Goal: Obtain resource: Obtain resource

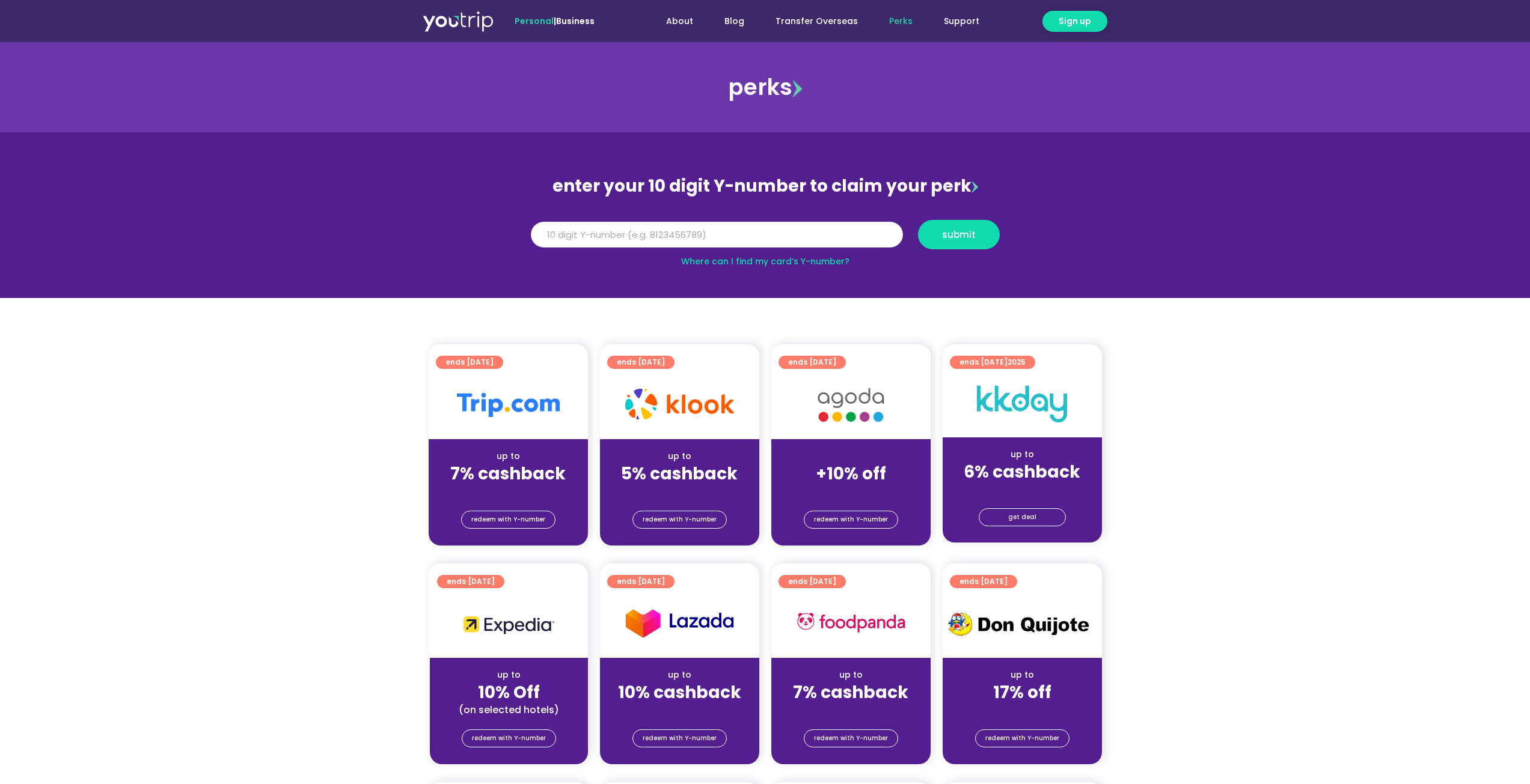
click at [785, 238] on input "Y Number" at bounding box center [716, 235] width 372 height 26
click at [699, 236] on input "Y Number" at bounding box center [716, 235] width 372 height 26
drag, startPoint x: 591, startPoint y: 233, endPoint x: 561, endPoint y: 243, distance: 31.6
click at [561, 243] on input "8171457572" at bounding box center [716, 235] width 372 height 26
click at [665, 242] on input "8171457572" at bounding box center [716, 235] width 372 height 26
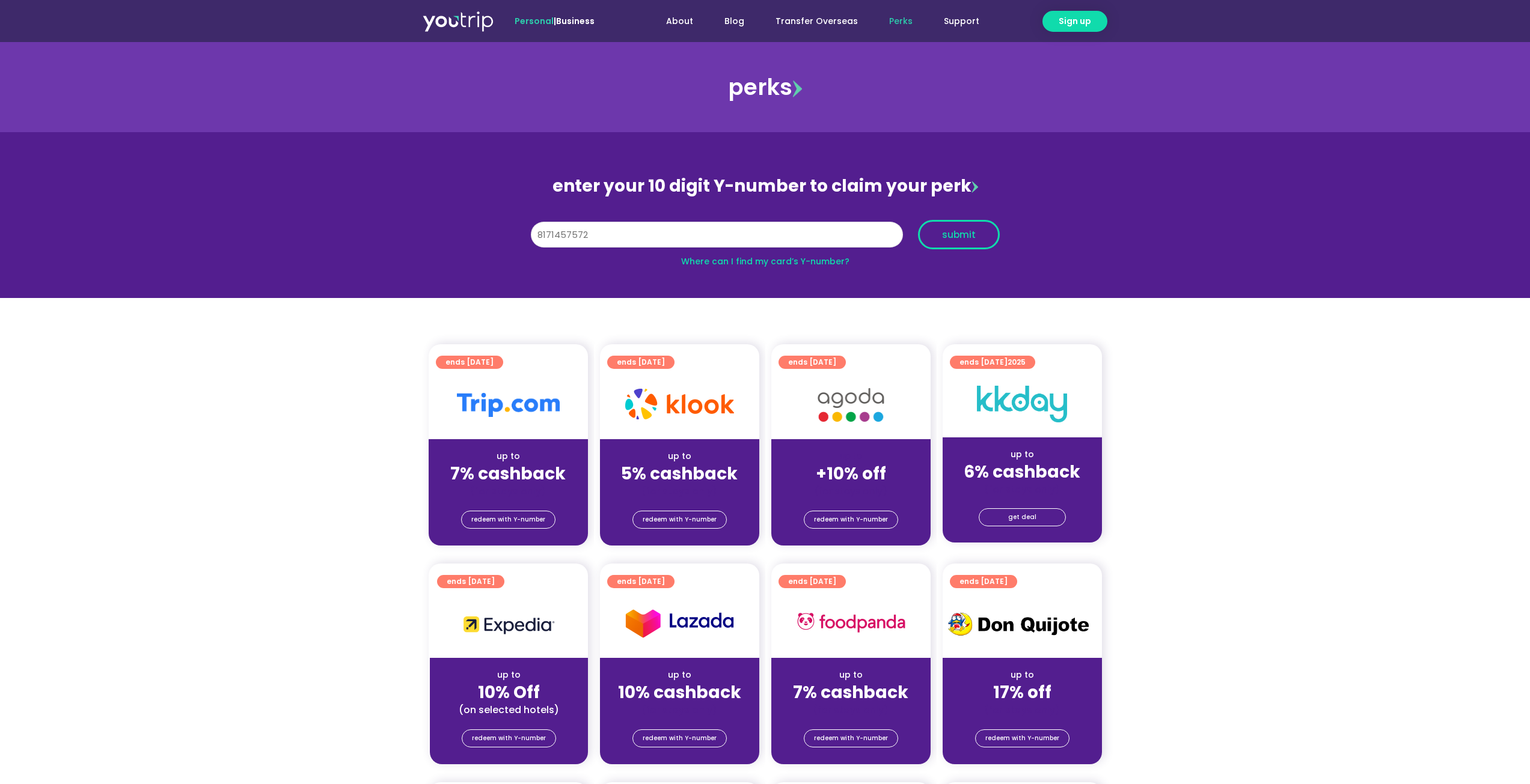
type input "8171457572"
click at [928, 243] on button "submit" at bounding box center [958, 235] width 81 height 29
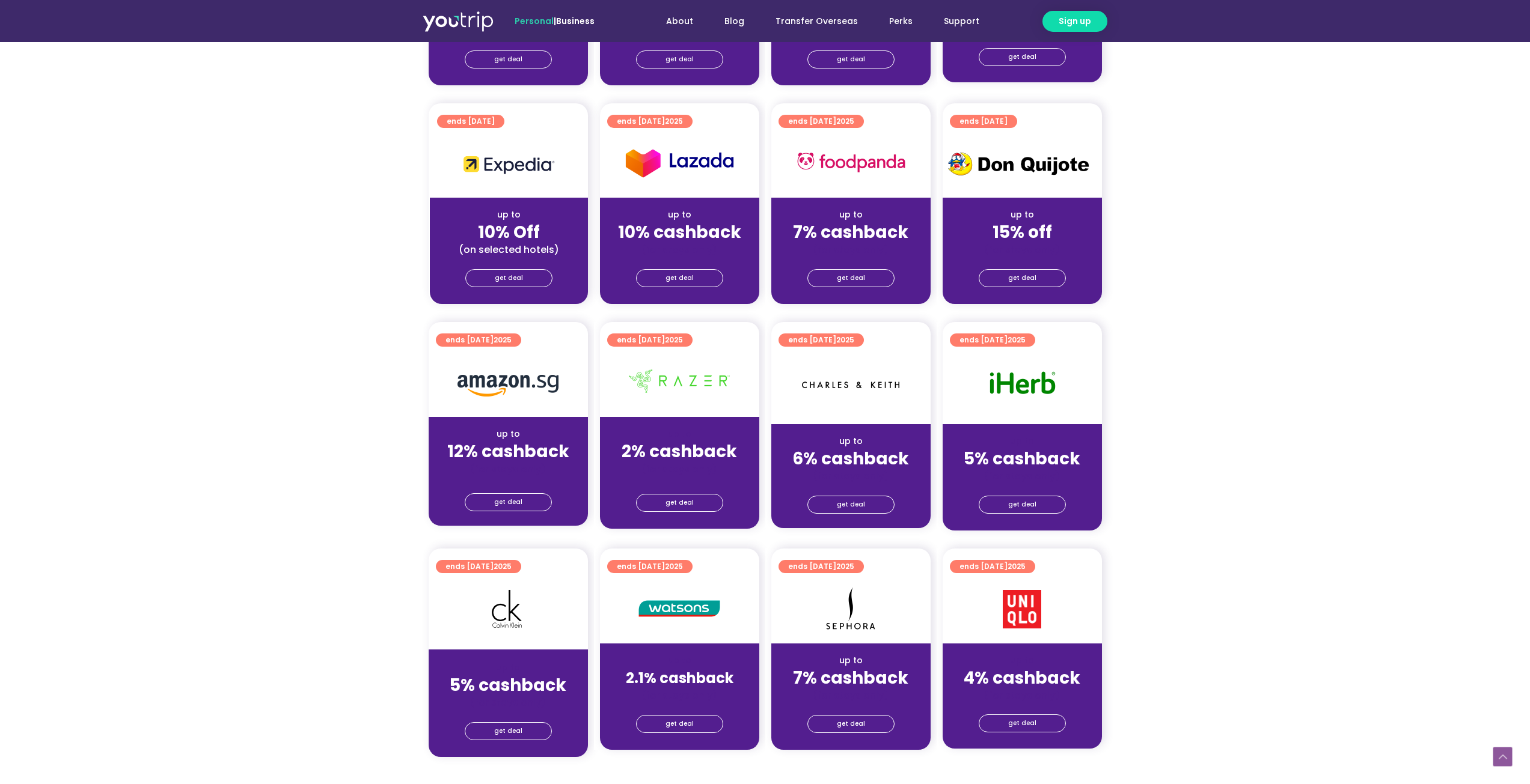
scroll to position [541, 0]
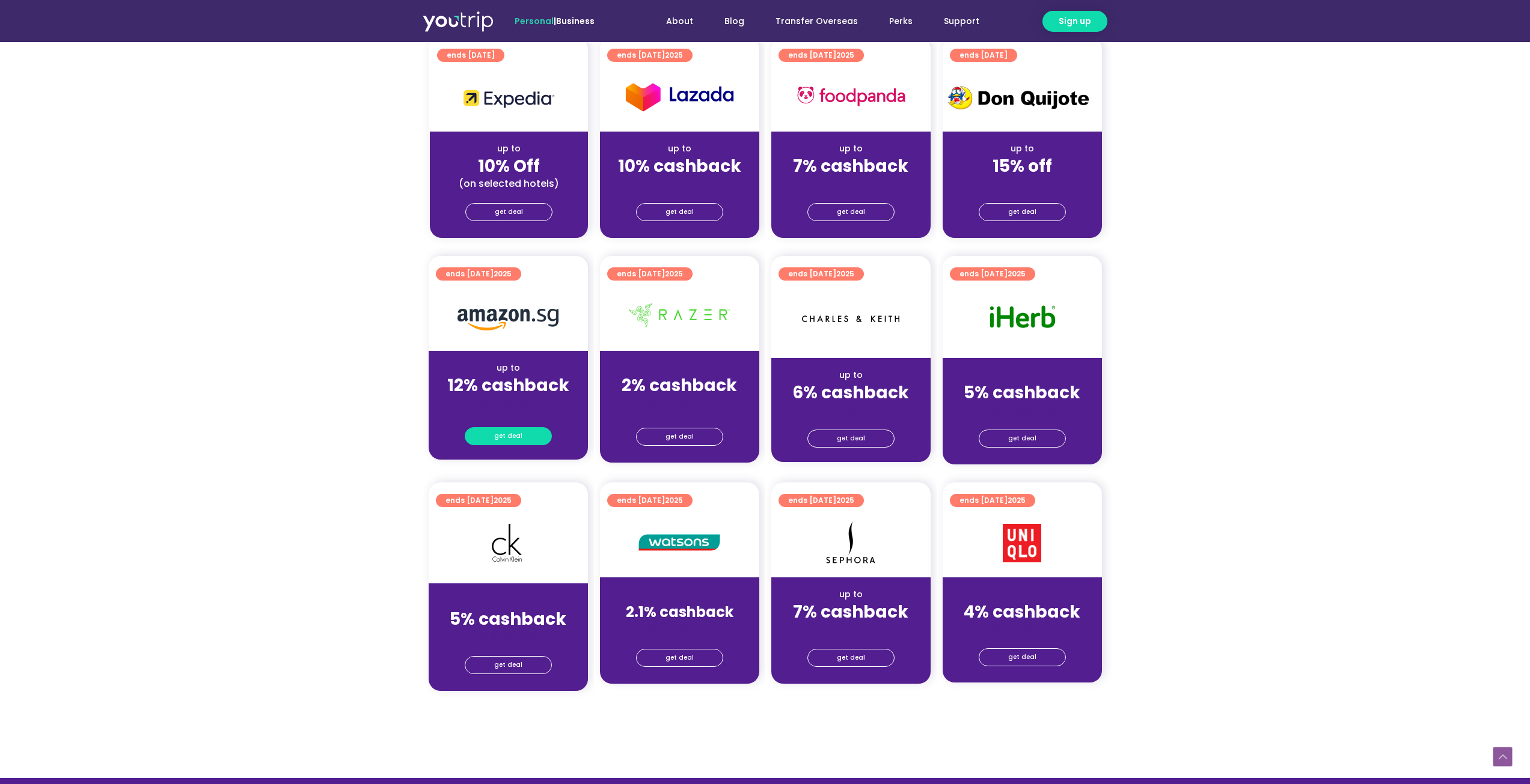
click at [530, 430] on link "get deal" at bounding box center [508, 436] width 87 height 18
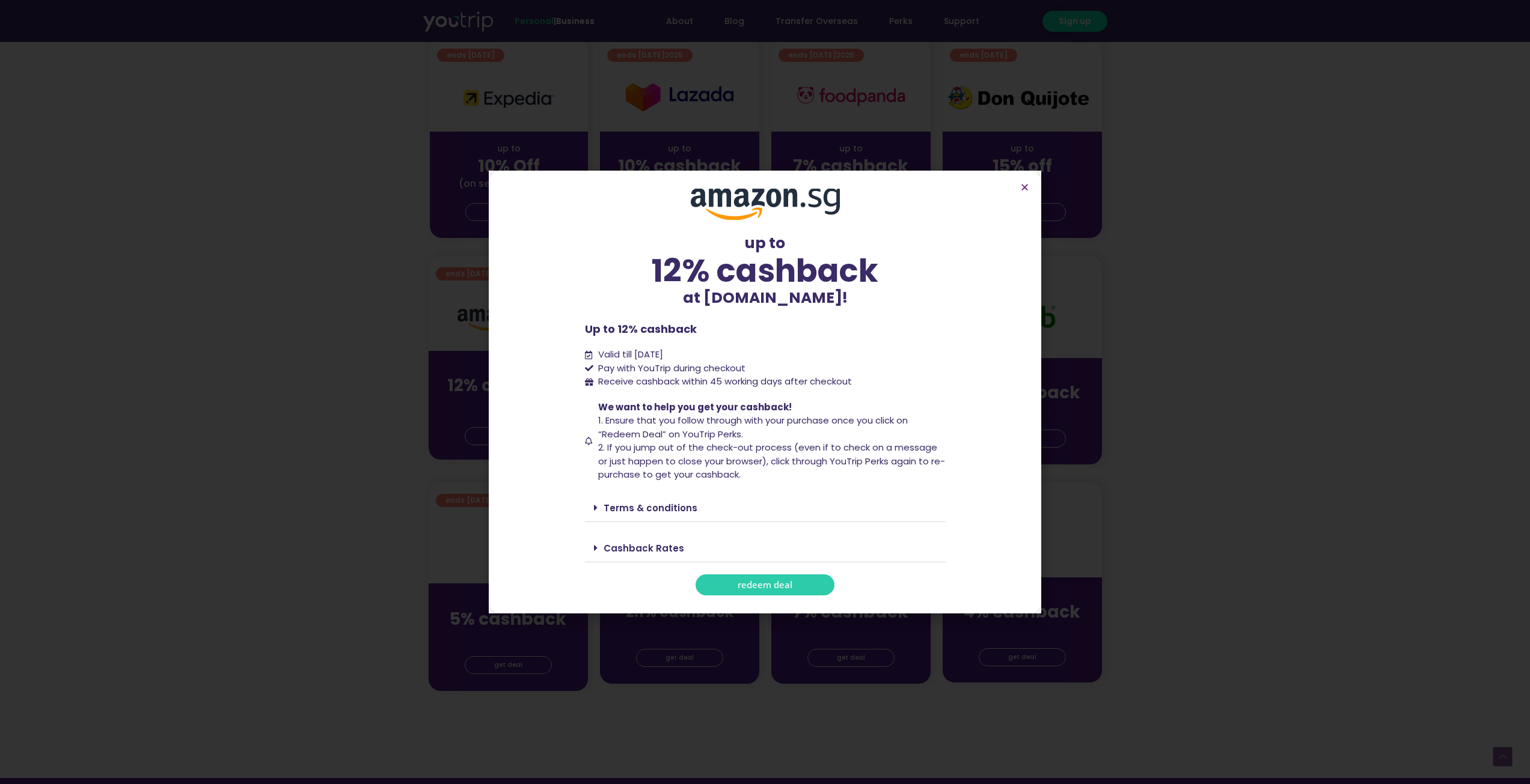
click at [777, 582] on span "redeem deal" at bounding box center [765, 585] width 55 height 9
